Goal: Task Accomplishment & Management: Use online tool/utility

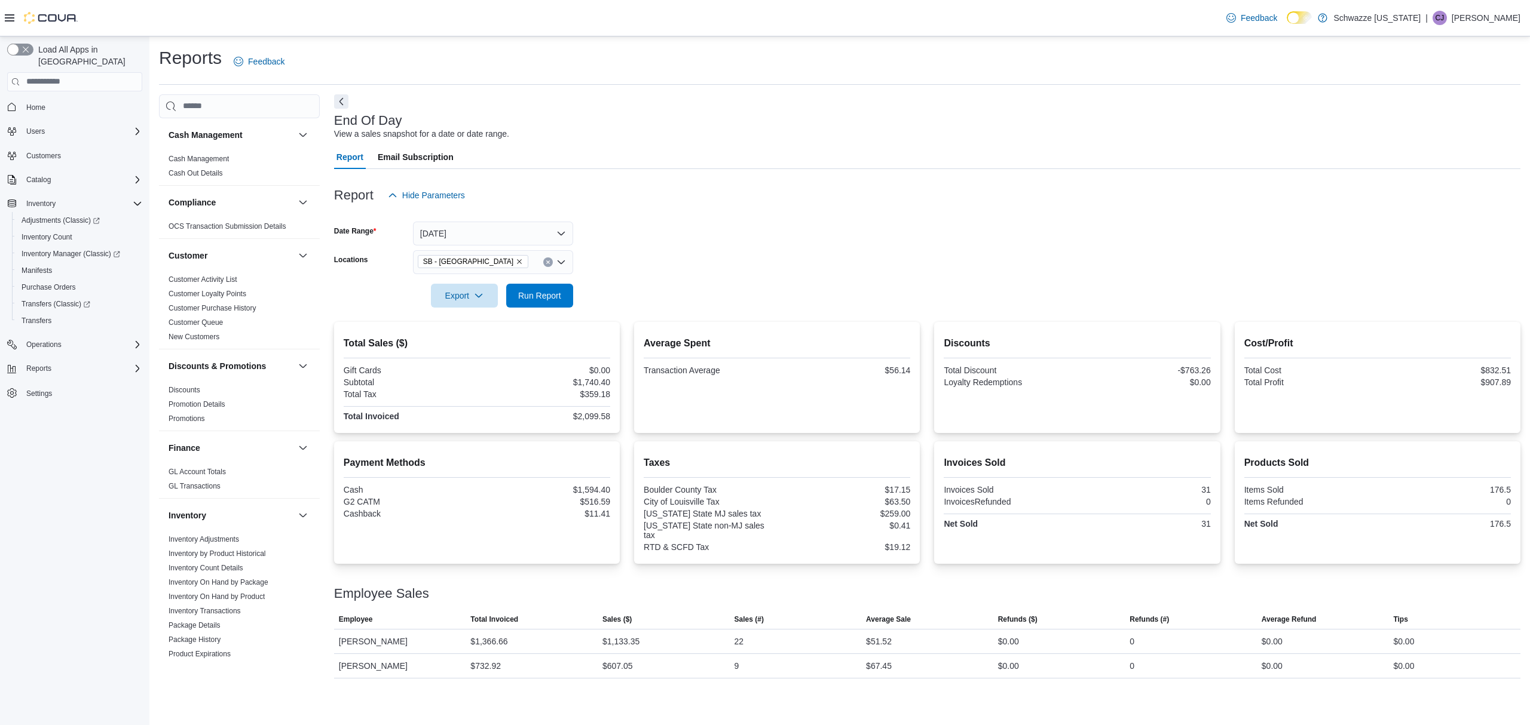
scroll to position [637, 0]
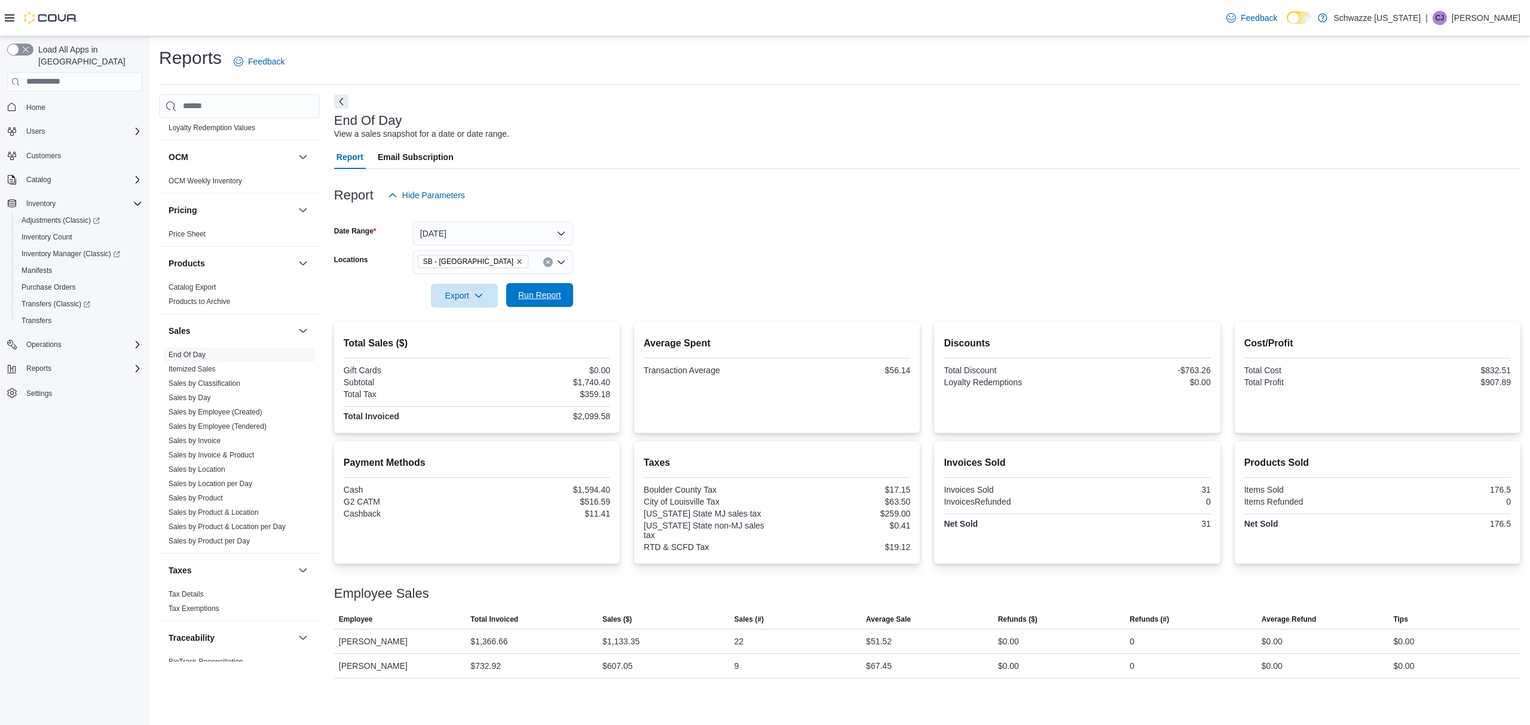
click at [527, 292] on span "Run Report" at bounding box center [539, 295] width 43 height 12
click at [558, 292] on span "Run Report" at bounding box center [539, 295] width 43 height 12
click at [564, 230] on button "[DATE]" at bounding box center [493, 234] width 160 height 24
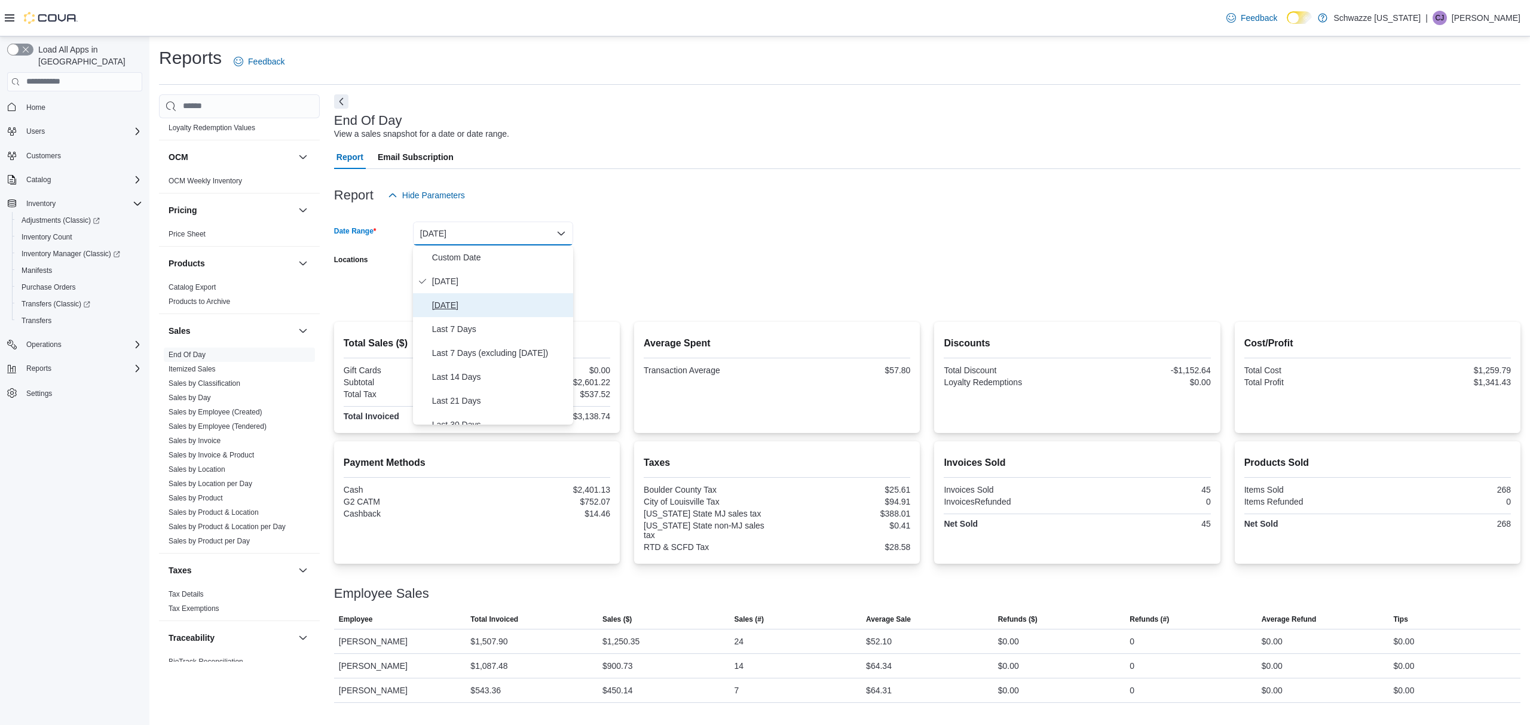
click at [541, 299] on span "[DATE]" at bounding box center [500, 305] width 136 height 14
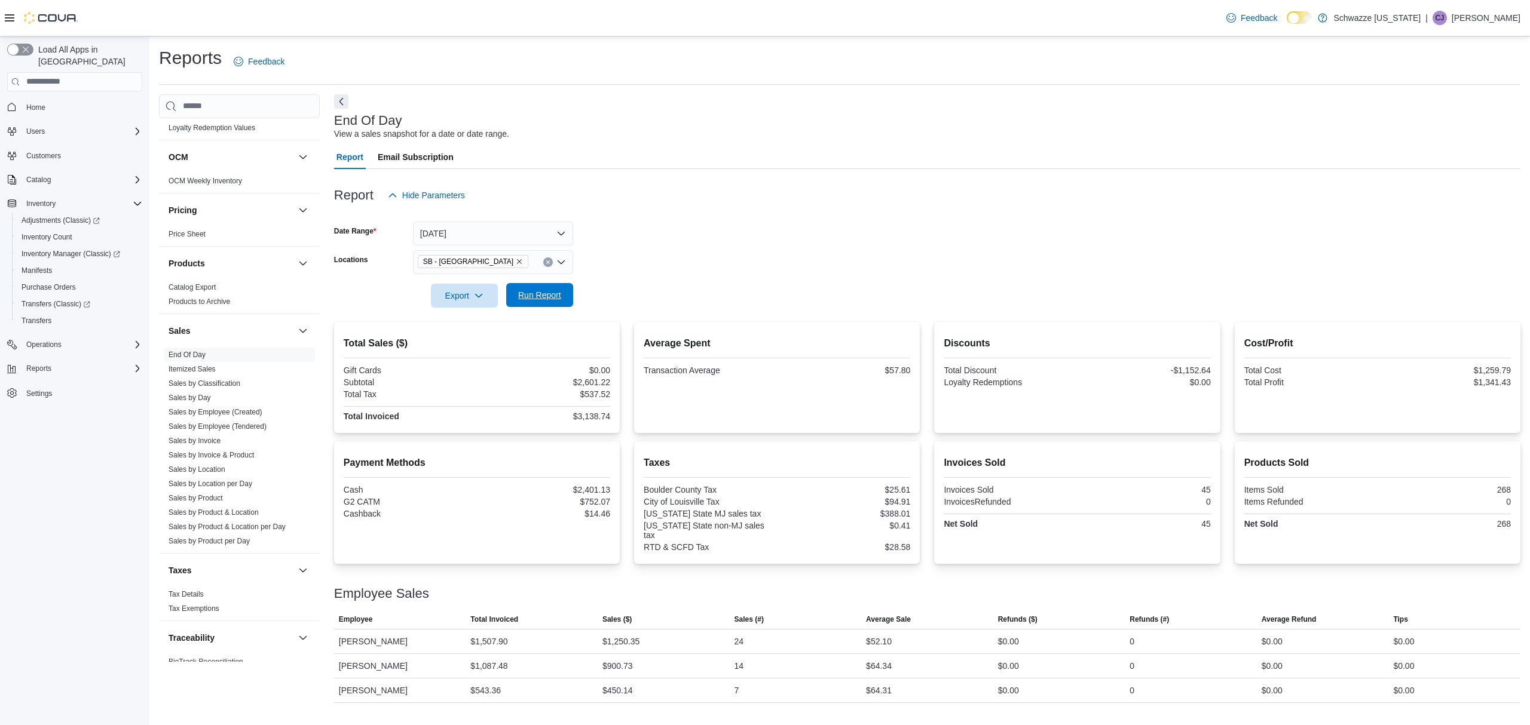
click at [550, 292] on span "Run Report" at bounding box center [539, 295] width 43 height 12
click at [513, 265] on div "SB - [GEOGRAPHIC_DATA]" at bounding box center [493, 262] width 160 height 24
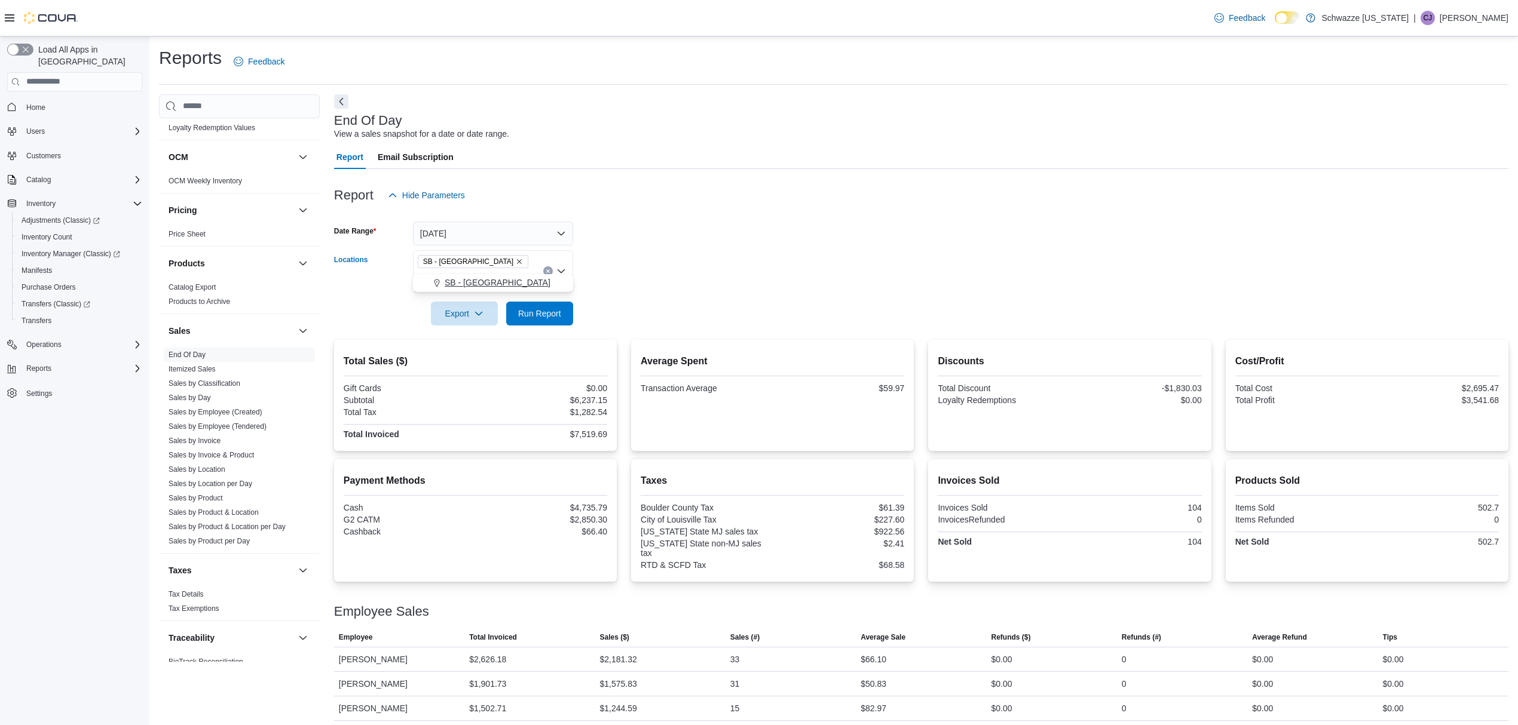
type input "***"
click at [503, 283] on div "SB - [GEOGRAPHIC_DATA]" at bounding box center [493, 283] width 146 height 12
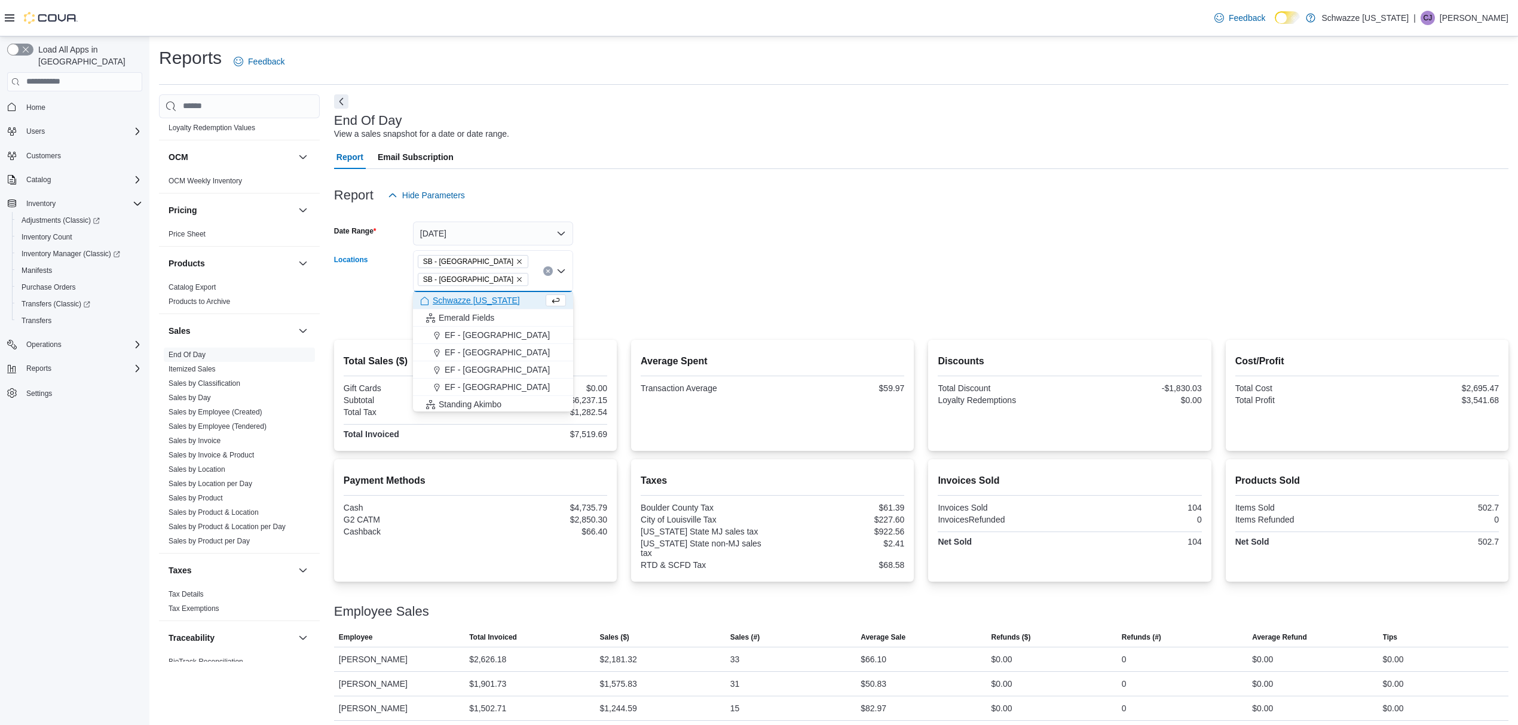
click at [516, 276] on icon "Remove SB - Louisville from selection in this group" at bounding box center [519, 279] width 7 height 7
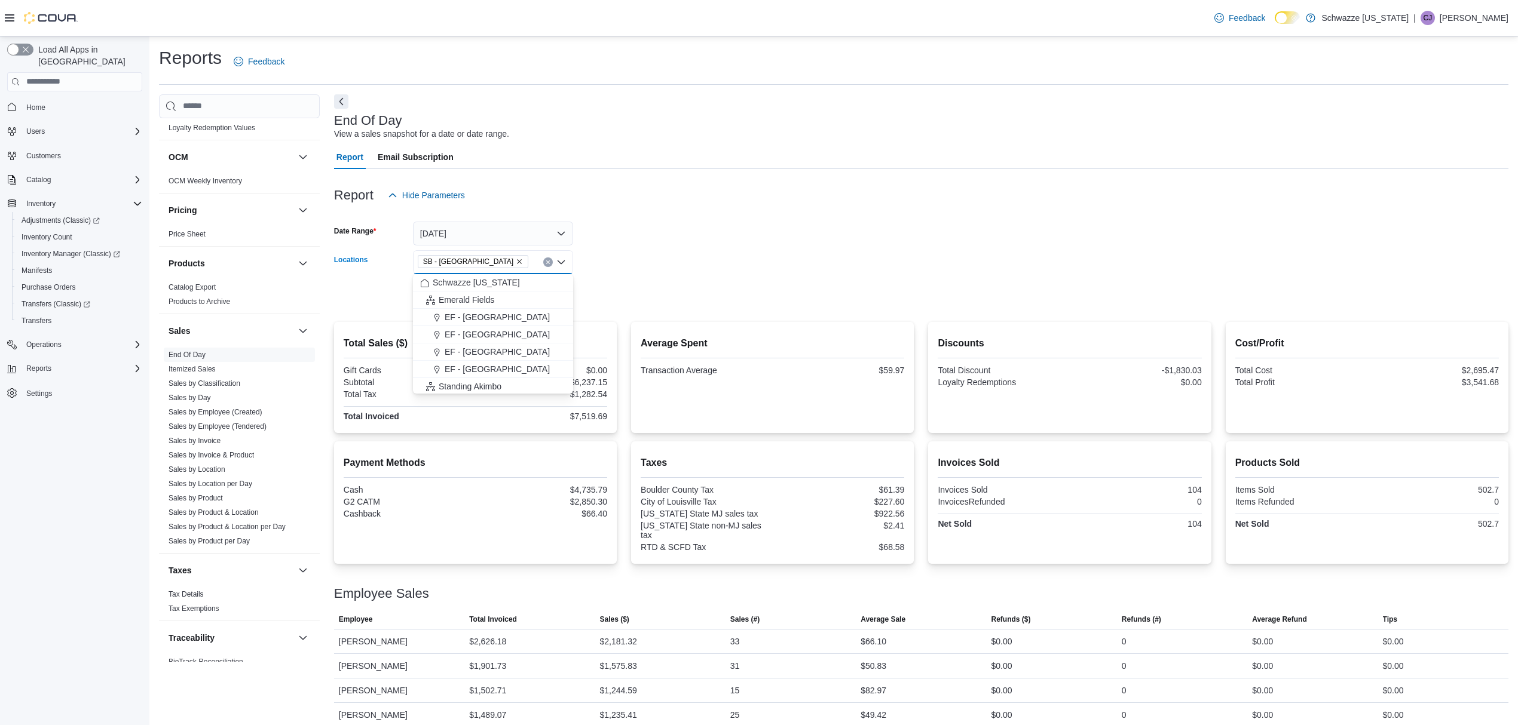
click at [605, 273] on form "Date Range [DATE] Locations SB - [GEOGRAPHIC_DATA] Combo box. Selected. SB - [G…" at bounding box center [921, 257] width 1174 height 100
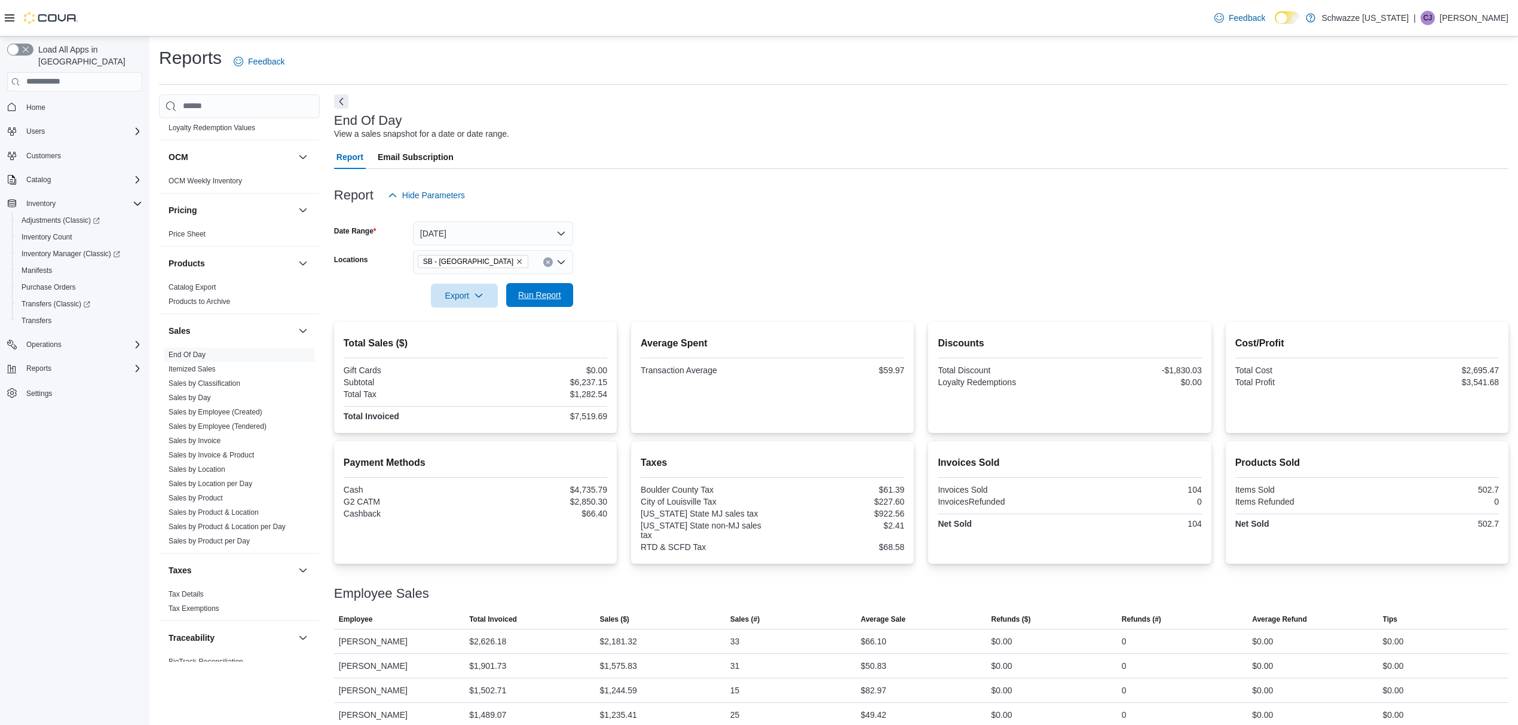
click at [563, 295] on span "Run Report" at bounding box center [539, 295] width 53 height 24
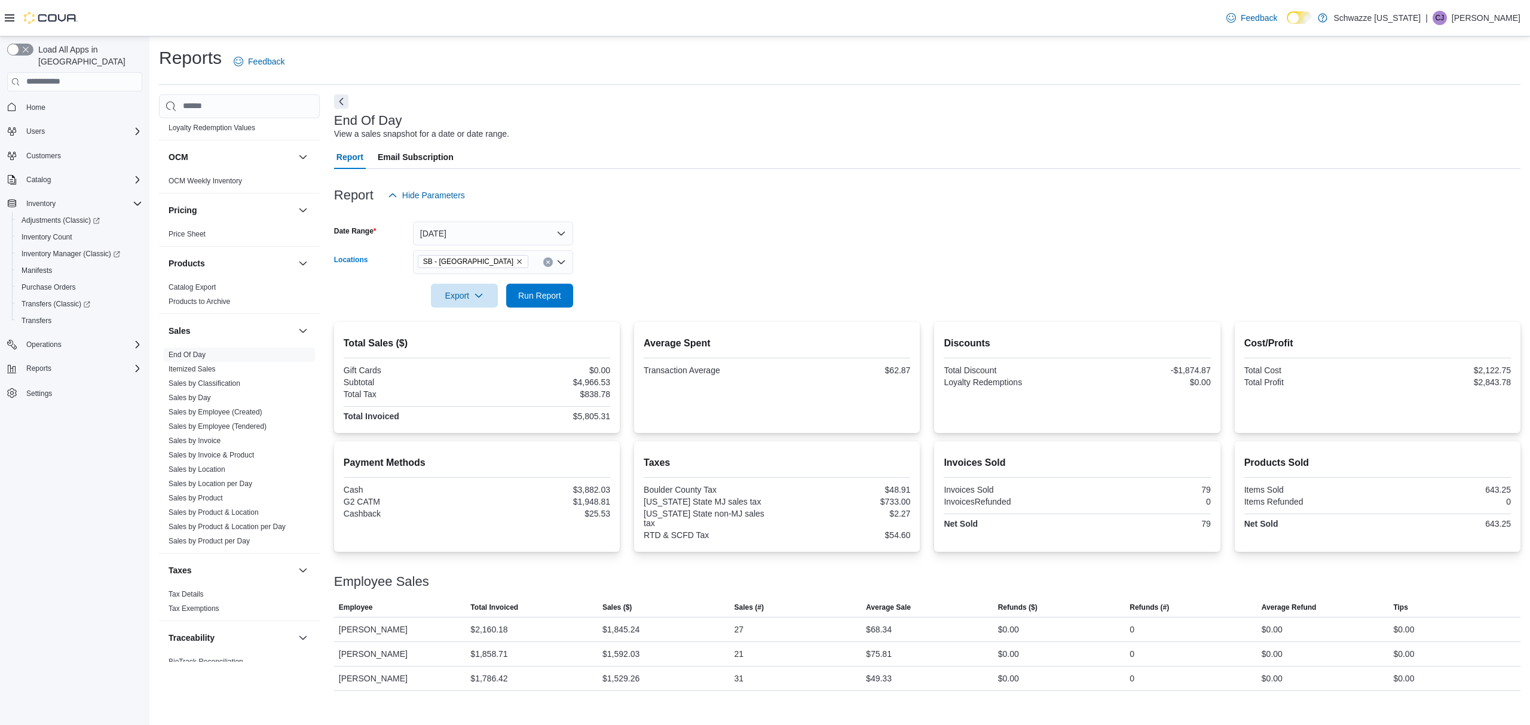
click at [501, 263] on div "SB - [GEOGRAPHIC_DATA]" at bounding box center [493, 262] width 160 height 24
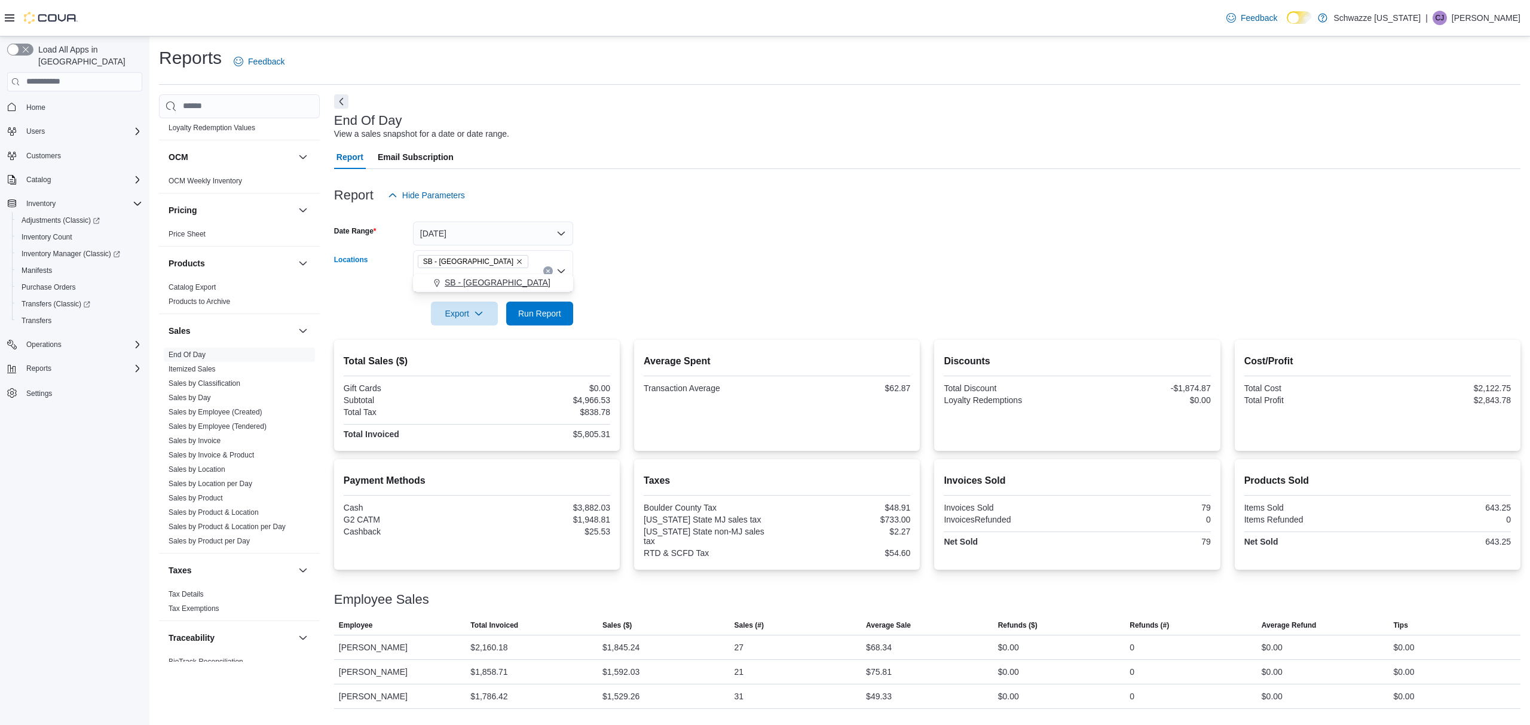
type input "***"
click at [514, 278] on div "SB - [GEOGRAPHIC_DATA]" at bounding box center [493, 283] width 146 height 12
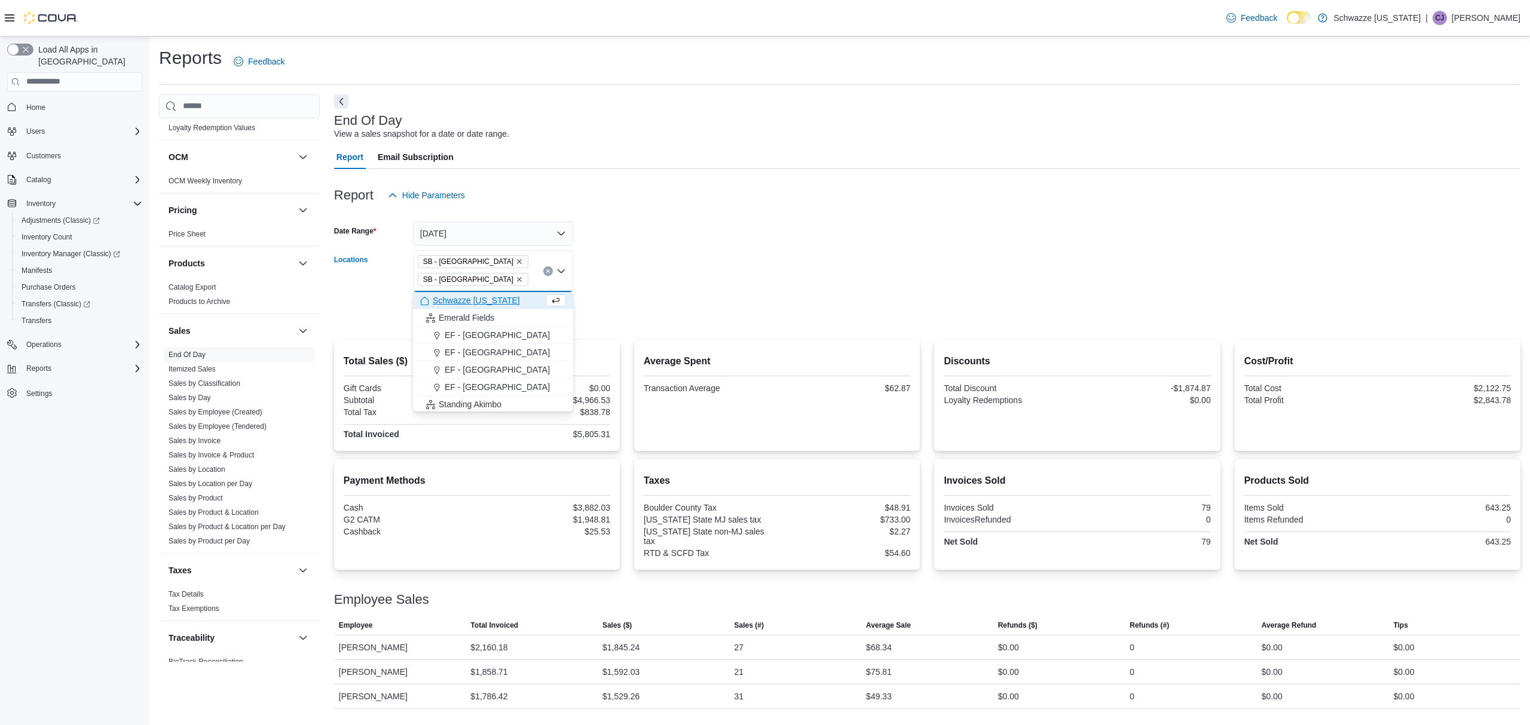
click at [516, 261] on icon "Remove SB - Longmont from selection in this group" at bounding box center [519, 261] width 7 height 7
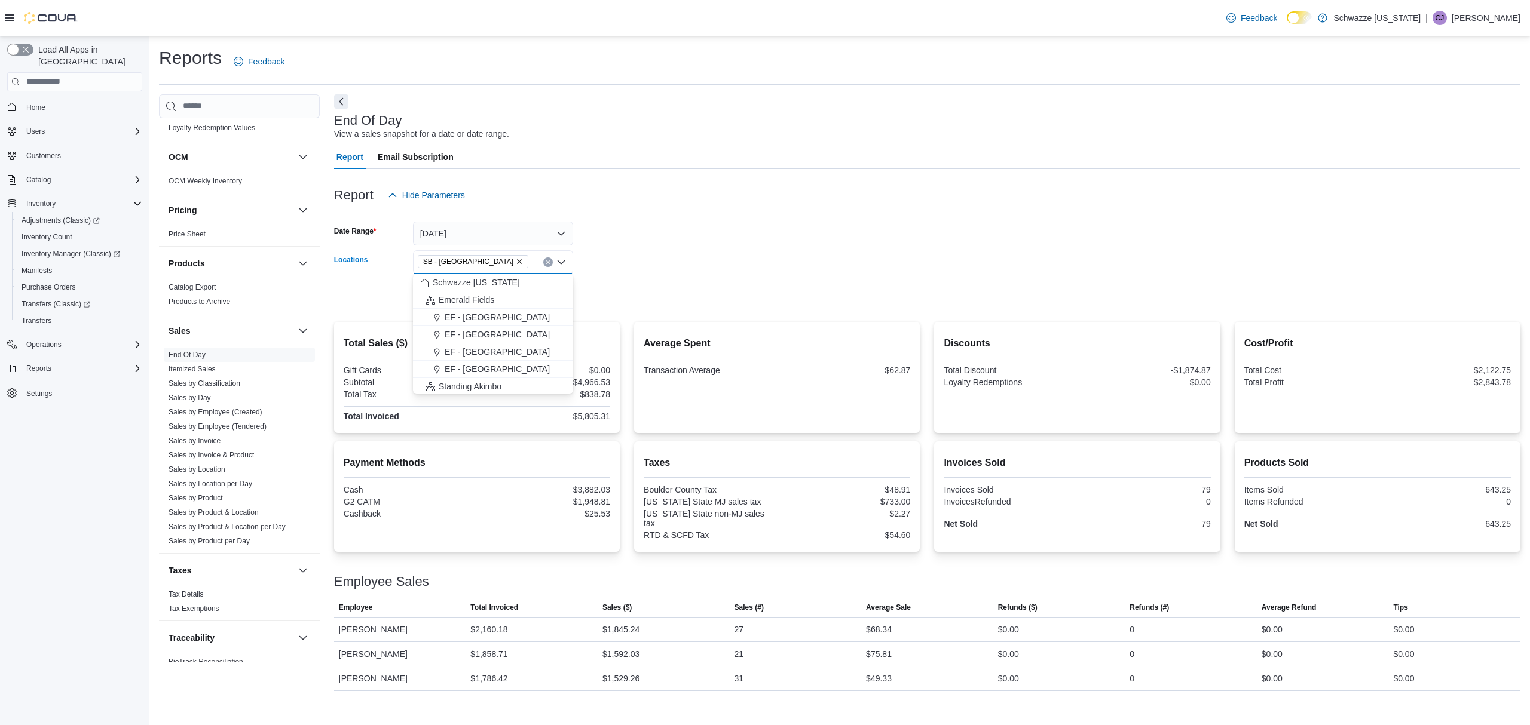
click at [600, 273] on form "Date Range [DATE] Locations [GEOGRAPHIC_DATA] - [GEOGRAPHIC_DATA] Combo box. Se…" at bounding box center [927, 257] width 1186 height 100
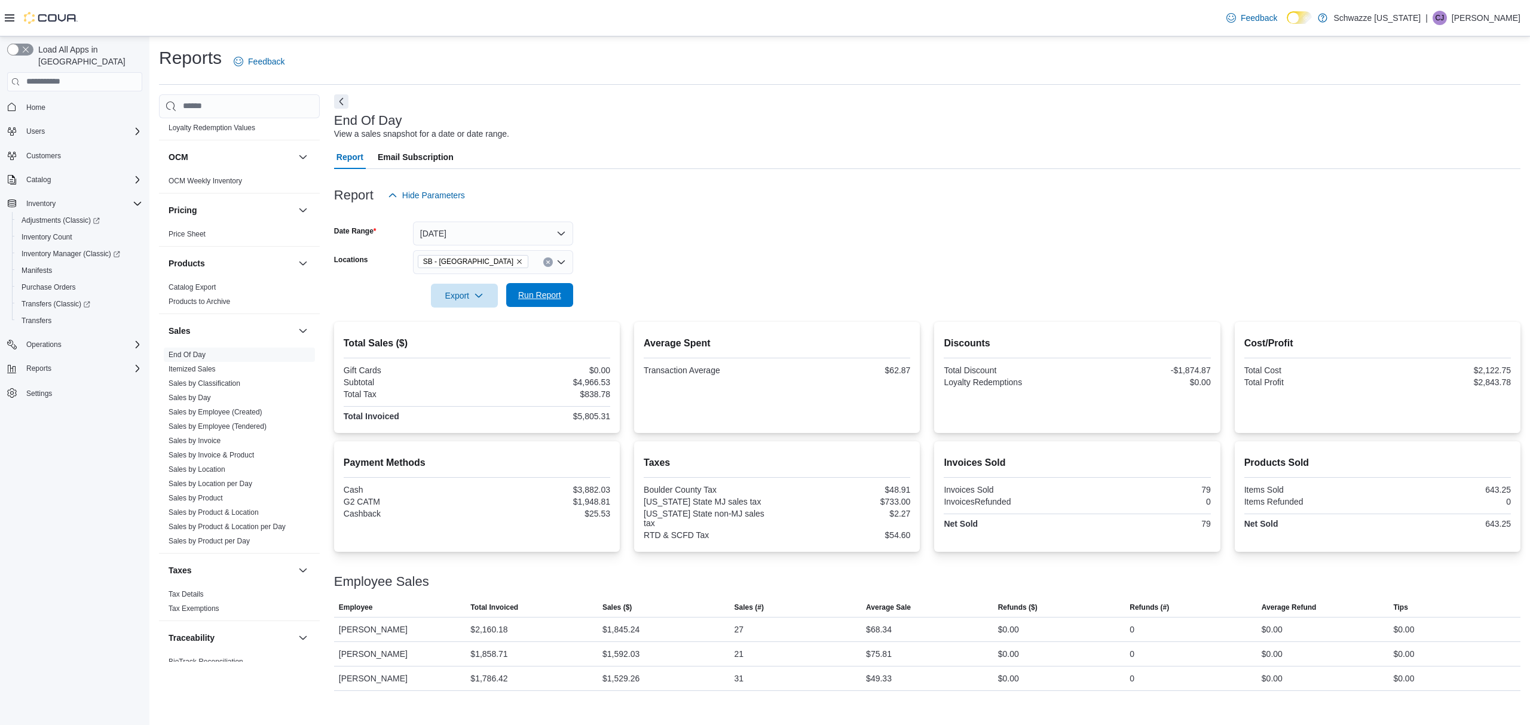
click at [543, 290] on span "Run Report" at bounding box center [539, 295] width 43 height 12
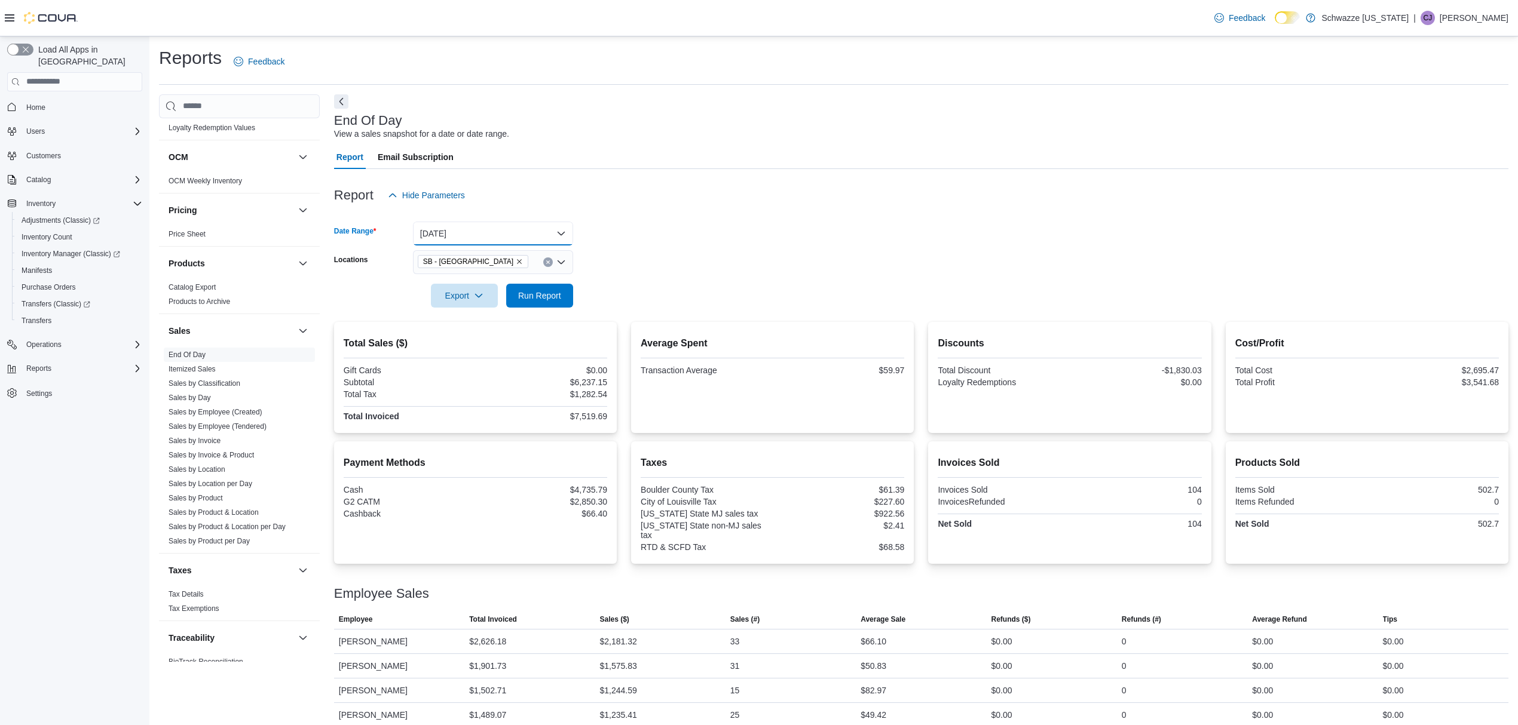
click at [524, 234] on button "[DATE]" at bounding box center [493, 234] width 160 height 24
drag, startPoint x: 512, startPoint y: 278, endPoint x: 565, endPoint y: 259, distance: 55.9
click at [515, 278] on span "[DATE]" at bounding box center [500, 281] width 136 height 14
click at [553, 295] on span "Run Report" at bounding box center [539, 295] width 43 height 12
